Goal: Information Seeking & Learning: Check status

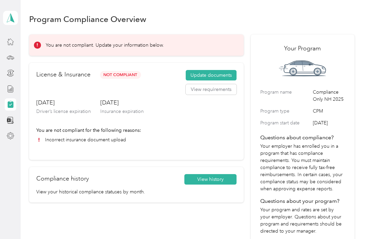
click at [217, 90] on button "View requirements" at bounding box center [211, 89] width 51 height 11
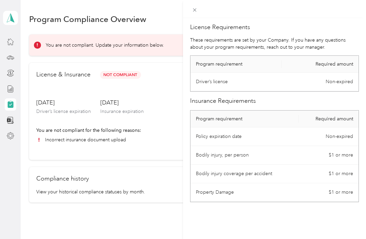
click at [190, 9] on span at bounding box center [194, 9] width 9 height 9
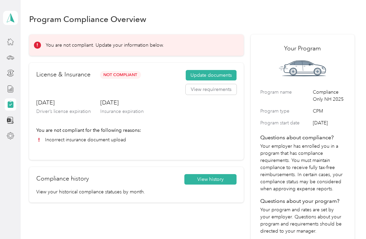
click at [218, 180] on button "View history" at bounding box center [210, 179] width 52 height 11
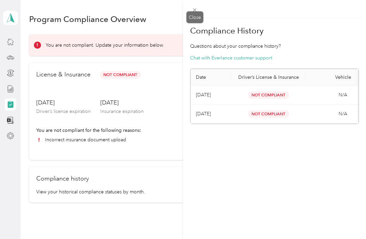
click at [197, 10] on icon at bounding box center [195, 10] width 6 height 6
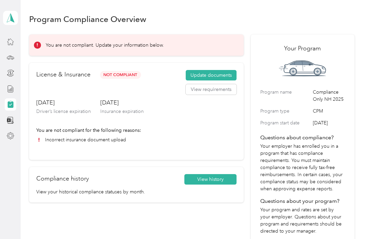
click at [13, 103] on icon at bounding box center [10, 105] width 6 height 6
click at [5, 58] on div at bounding box center [11, 57] width 12 height 12
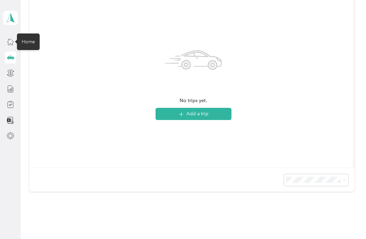
scroll to position [119, 0]
